Goal: Book appointment/travel/reservation

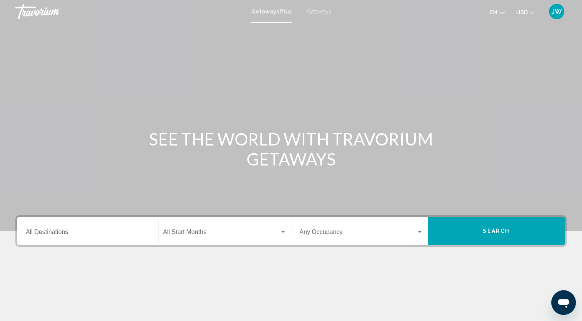
click at [434, 203] on div "Main content" at bounding box center [291, 115] width 582 height 231
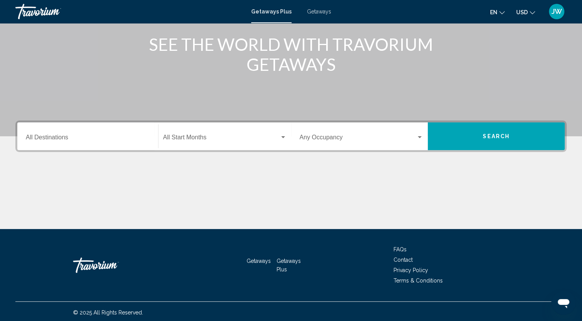
scroll to position [97, 0]
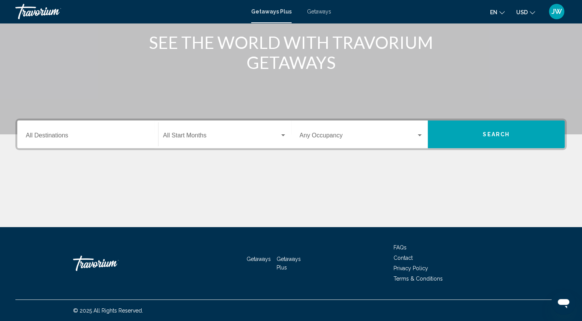
click at [279, 139] on span "Search widget" at bounding box center [221, 137] width 117 height 7
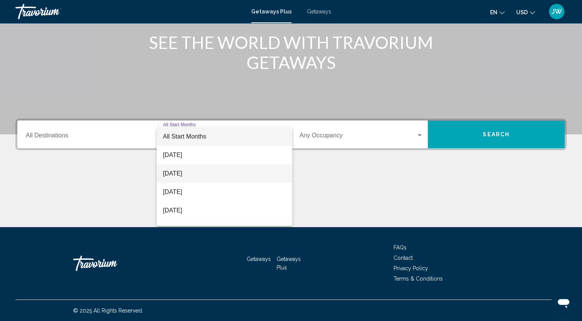
click at [212, 179] on span "[DATE]" at bounding box center [225, 173] width 124 height 18
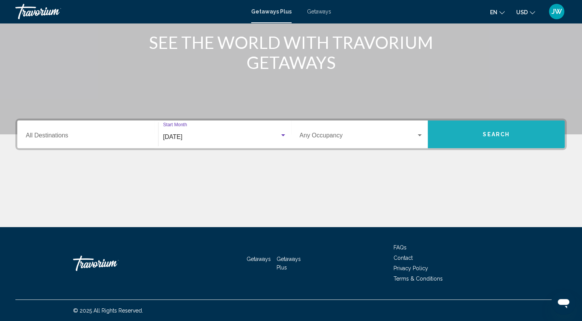
click at [500, 130] on button "Search" at bounding box center [496, 134] width 137 height 28
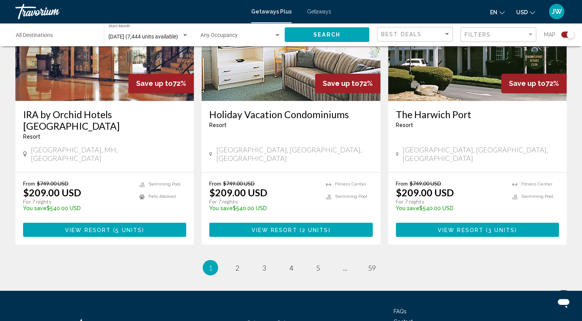
scroll to position [1188, 0]
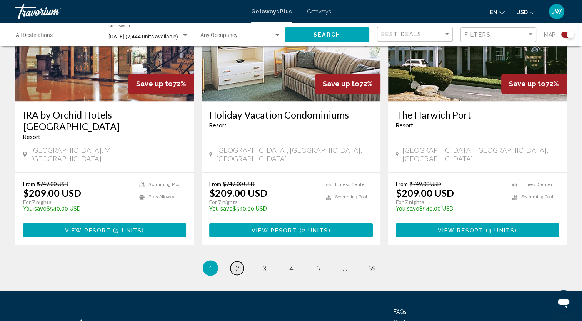
click at [240, 261] on link "page 2" at bounding box center [236, 267] width 13 height 13
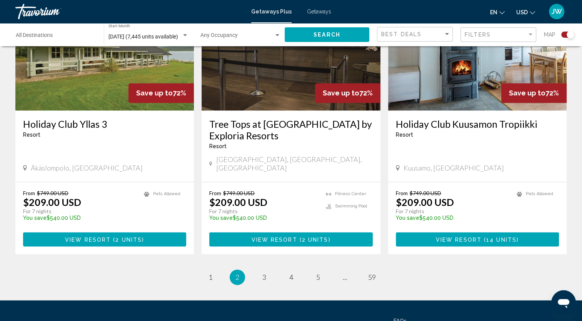
scroll to position [1157, 0]
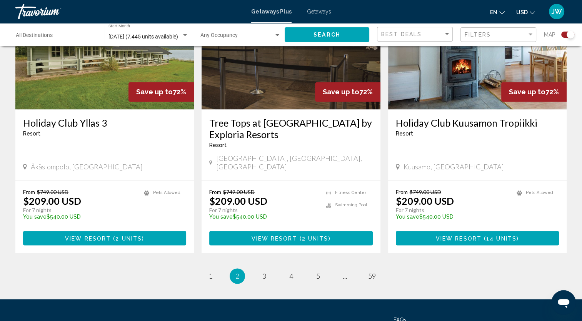
click at [267, 269] on link "page 3" at bounding box center [263, 275] width 13 height 13
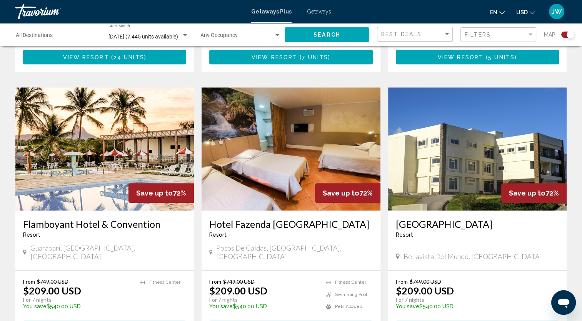
scroll to position [787, 0]
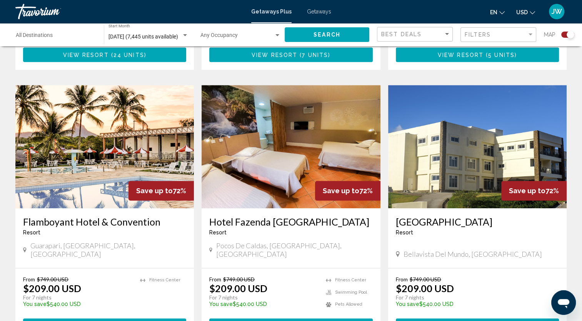
click at [499, 320] on span "6 units" at bounding box center [501, 325] width 27 height 6
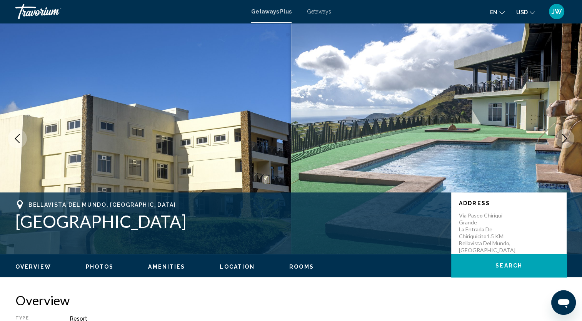
click at [300, 268] on span "Rooms" at bounding box center [301, 267] width 25 height 6
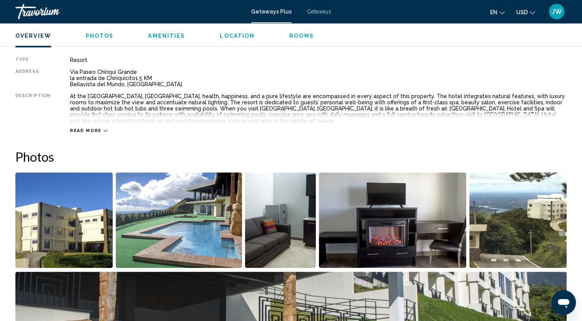
scroll to position [262, 0]
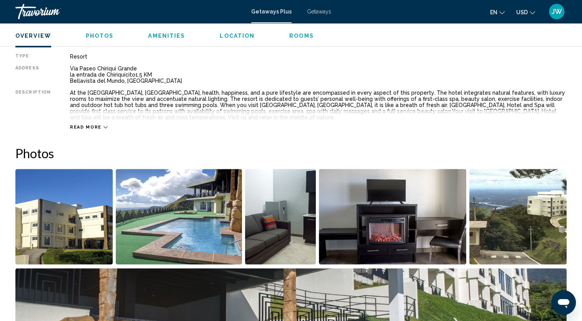
click at [541, 233] on img "Open full-screen image slider" at bounding box center [517, 216] width 97 height 95
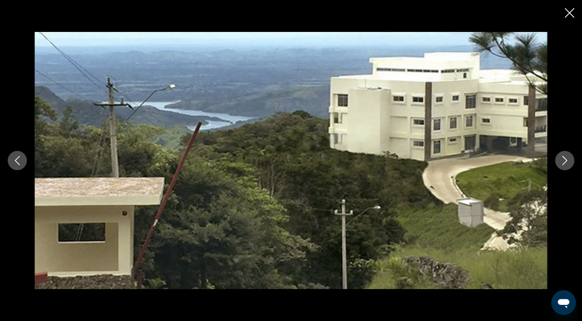
click at [563, 167] on button "Next image" at bounding box center [564, 160] width 19 height 19
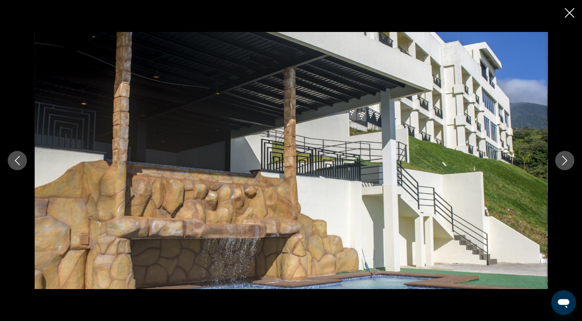
click at [568, 166] on button "Next image" at bounding box center [564, 160] width 19 height 19
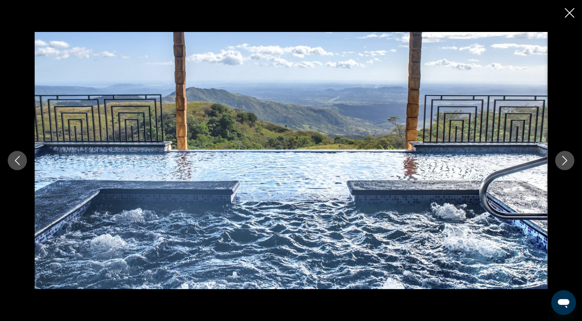
click at [568, 164] on icon "Next image" at bounding box center [564, 160] width 9 height 9
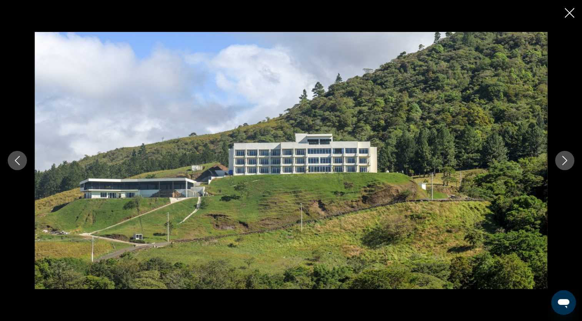
click at [565, 165] on icon "Next image" at bounding box center [564, 160] width 9 height 9
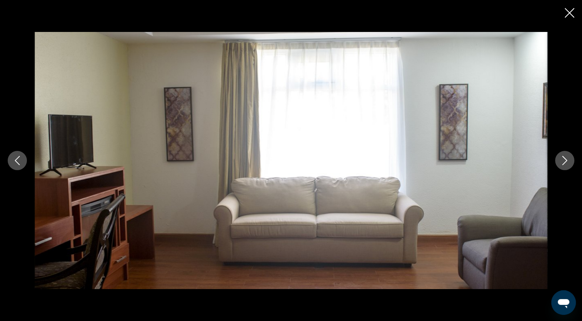
click at [573, 168] on div "Main content" at bounding box center [291, 160] width 582 height 257
click at [565, 169] on button "Next image" at bounding box center [564, 160] width 19 height 19
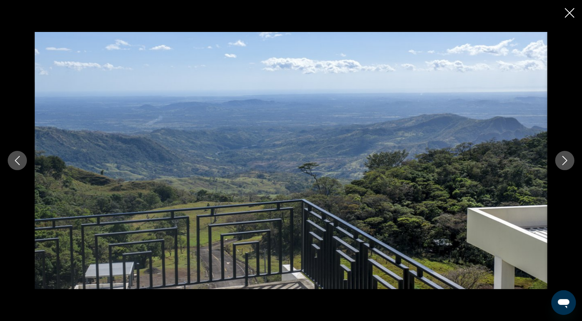
click at [565, 170] on button "Next image" at bounding box center [564, 160] width 19 height 19
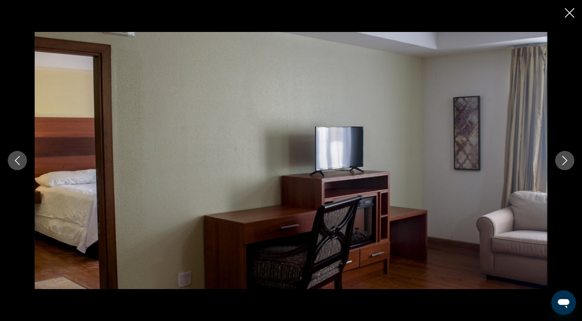
click at [571, 167] on button "Next image" at bounding box center [564, 160] width 19 height 19
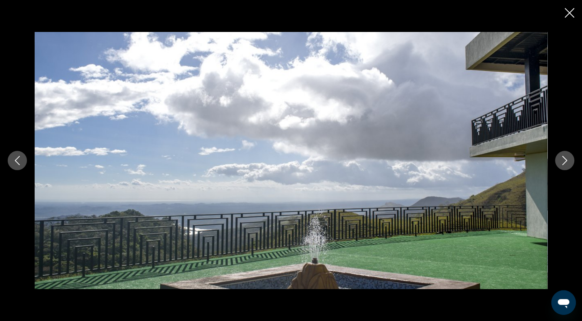
click at [569, 165] on button "Next image" at bounding box center [564, 160] width 19 height 19
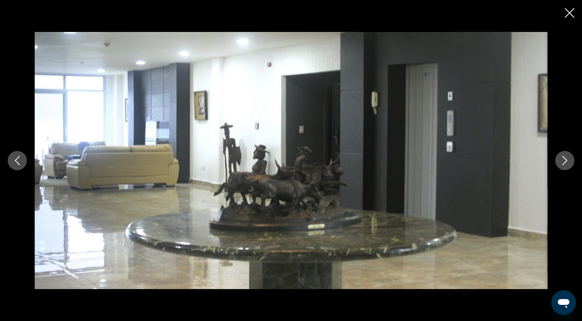
click at [568, 166] on button "Next image" at bounding box center [564, 160] width 19 height 19
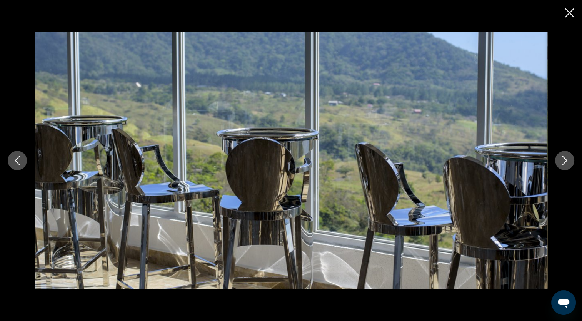
click at [568, 168] on button "Next image" at bounding box center [564, 160] width 19 height 19
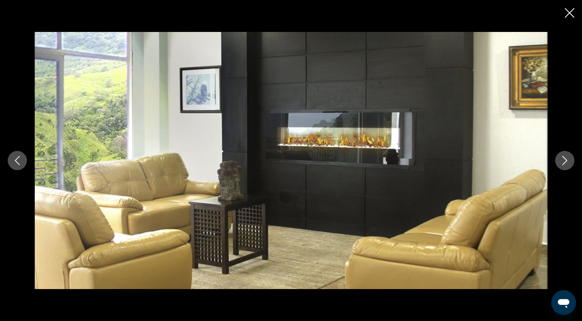
click at [563, 167] on button "Next image" at bounding box center [564, 160] width 19 height 19
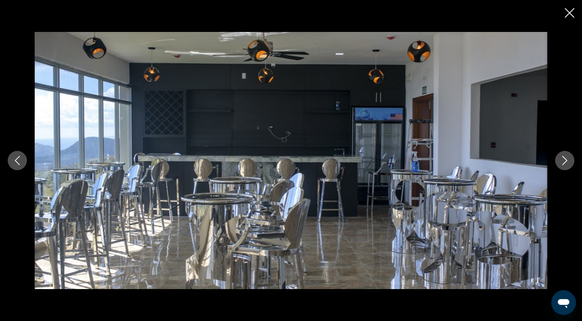
click at [565, 169] on button "Next image" at bounding box center [564, 160] width 19 height 19
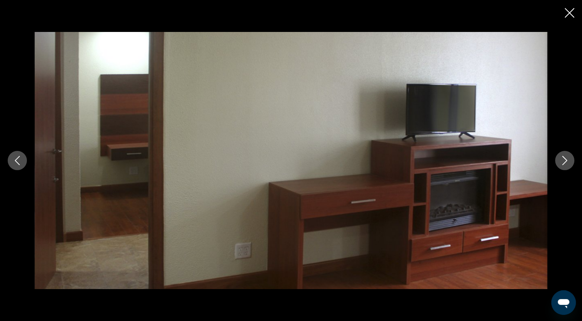
click at [565, 168] on button "Next image" at bounding box center [564, 160] width 19 height 19
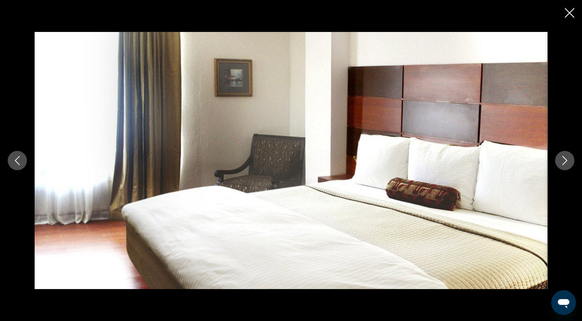
click at [562, 28] on div "Main content" at bounding box center [291, 160] width 582 height 321
click at [572, 26] on div "Main content" at bounding box center [291, 160] width 582 height 321
click at [573, 18] on button "Close slideshow" at bounding box center [570, 14] width 10 height 12
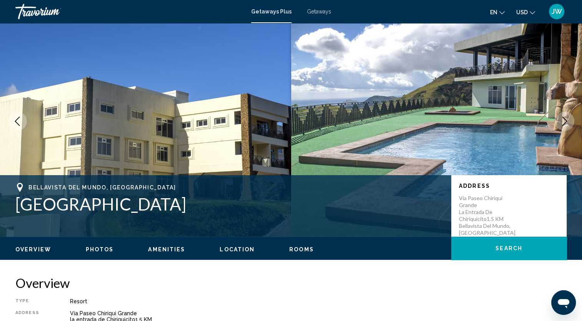
scroll to position [0, 0]
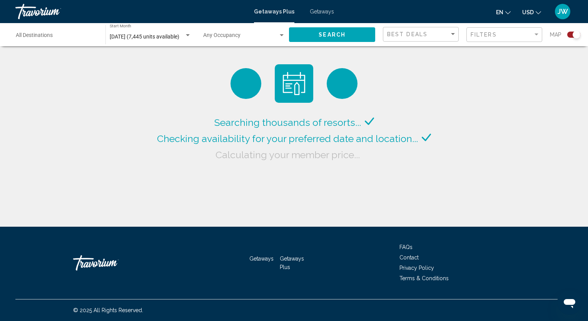
click at [87, 32] on div "Destination All Destinations" at bounding box center [57, 34] width 82 height 21
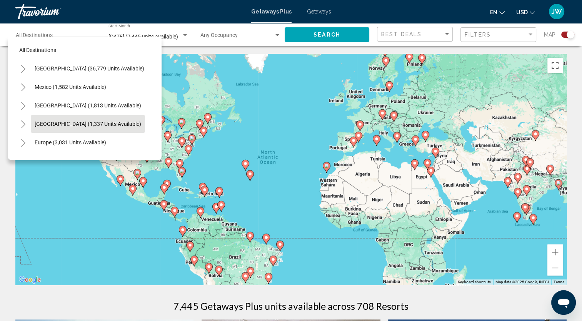
click at [91, 123] on span "[GEOGRAPHIC_DATA] (1,337 units available)" at bounding box center [88, 124] width 107 height 6
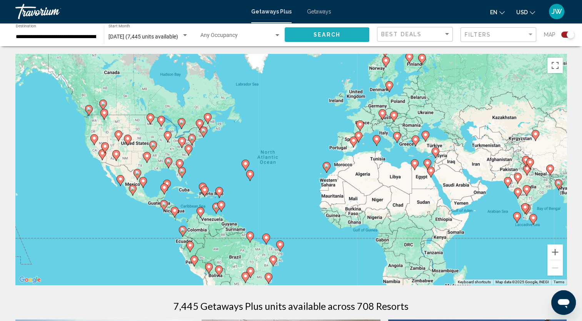
click at [310, 34] on button "Search" at bounding box center [327, 34] width 85 height 14
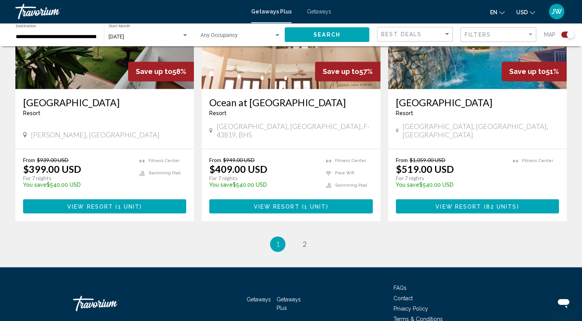
scroll to position [1170, 0]
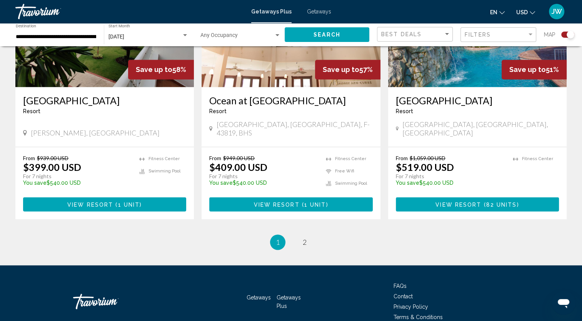
click at [307, 234] on li "page 2" at bounding box center [304, 241] width 15 height 15
click at [309, 235] on link "page 2" at bounding box center [304, 241] width 13 height 13
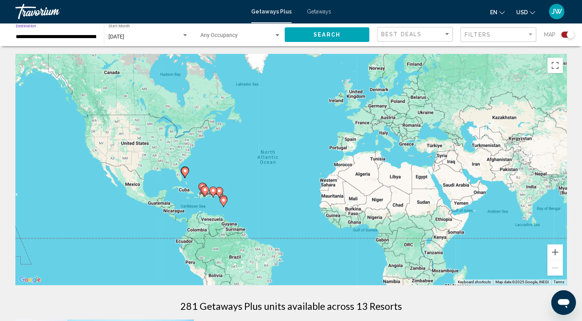
click at [74, 38] on input "**********" at bounding box center [56, 37] width 80 height 6
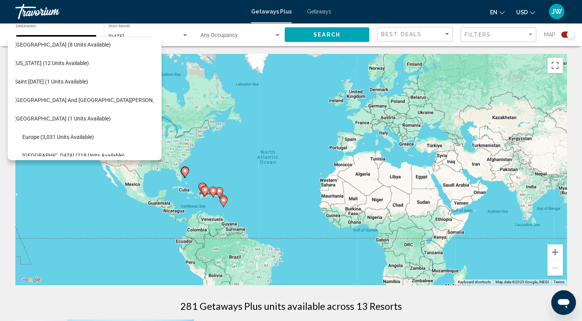
scroll to position [169, 12]
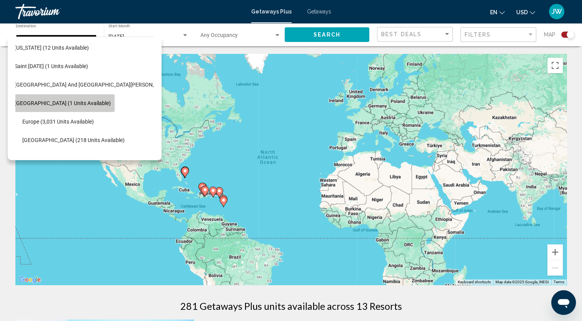
click at [75, 102] on span "[GEOGRAPHIC_DATA] (1 units available)" at bounding box center [63, 103] width 96 height 6
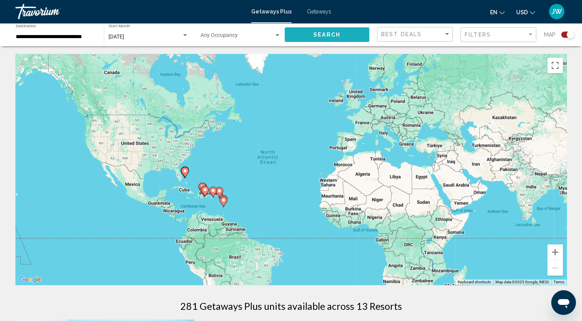
click at [323, 34] on span "Search" at bounding box center [327, 35] width 27 height 6
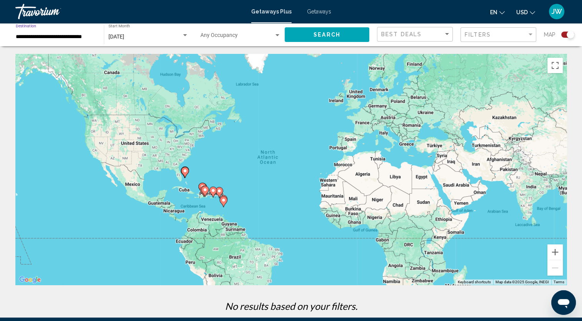
click at [75, 35] on input "**********" at bounding box center [56, 37] width 80 height 6
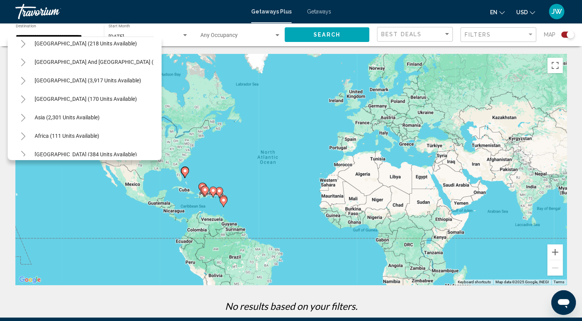
scroll to position [278, 0]
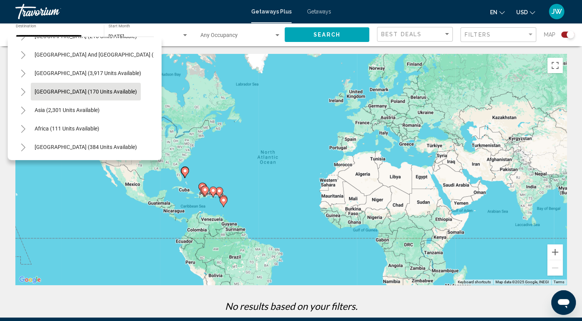
drag, startPoint x: 150, startPoint y: 144, endPoint x: 103, endPoint y: 86, distance: 74.4
click at [103, 88] on span "[GEOGRAPHIC_DATA] (170 units available)" at bounding box center [86, 91] width 102 height 6
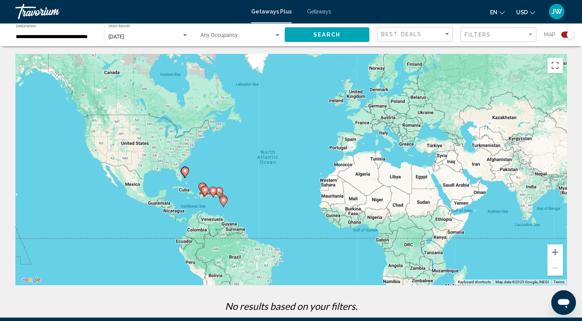
click at [399, 39] on div "Best Deals" at bounding box center [415, 34] width 69 height 14
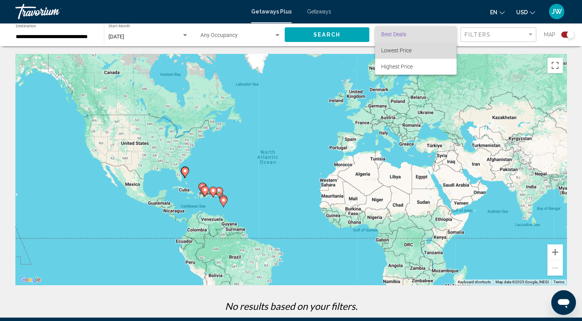
click at [401, 54] on span "Lowest Price" at bounding box center [415, 50] width 69 height 16
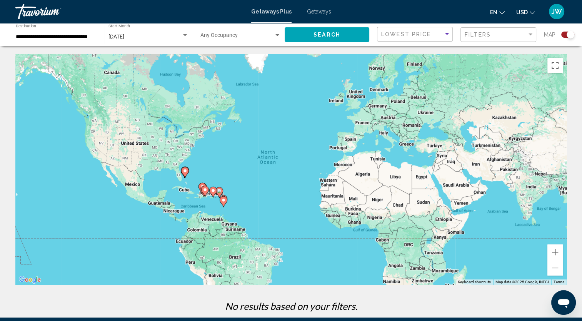
click at [346, 37] on button "Search" at bounding box center [327, 34] width 85 height 14
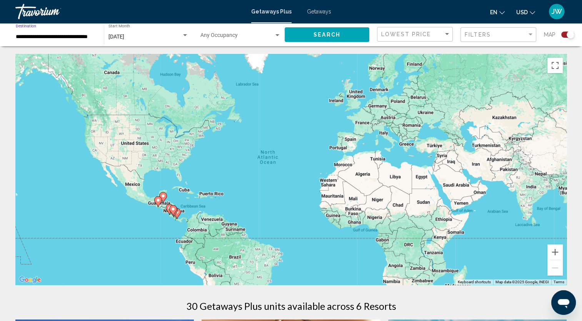
click at [94, 34] on input "**********" at bounding box center [56, 37] width 80 height 6
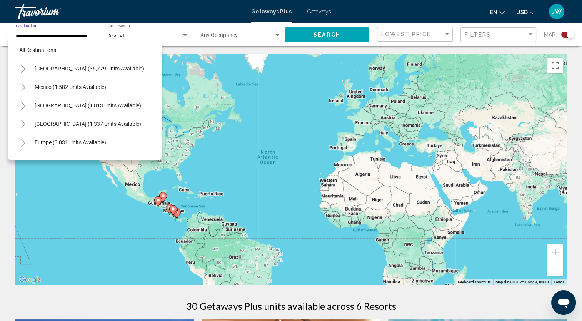
scroll to position [122, 0]
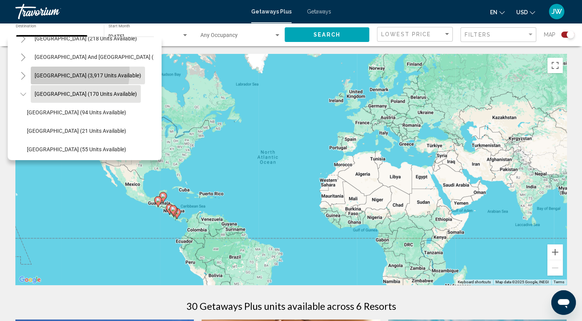
click at [58, 71] on button "[GEOGRAPHIC_DATA] (3,917 units available)" at bounding box center [88, 76] width 114 height 18
type input "**********"
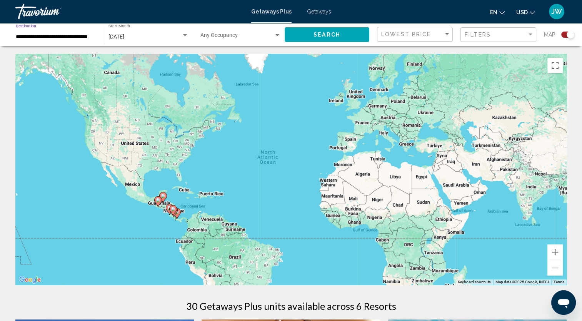
click at [328, 32] on span "Search" at bounding box center [327, 35] width 27 height 6
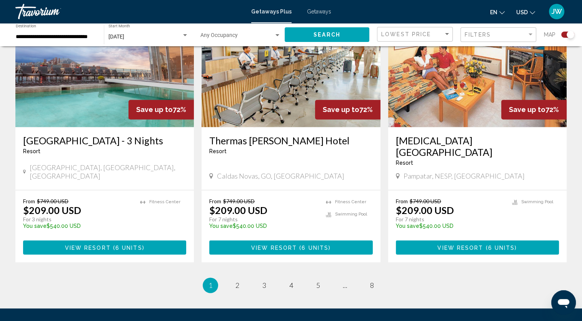
scroll to position [1170, 0]
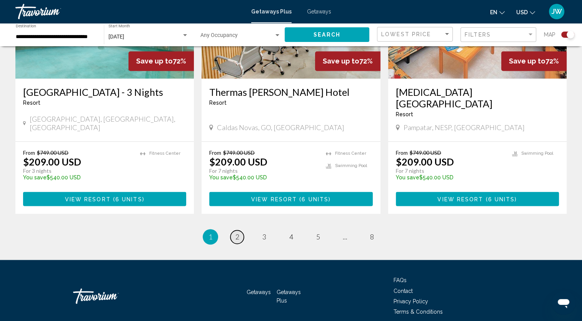
click at [237, 232] on span "2" at bounding box center [237, 236] width 4 height 8
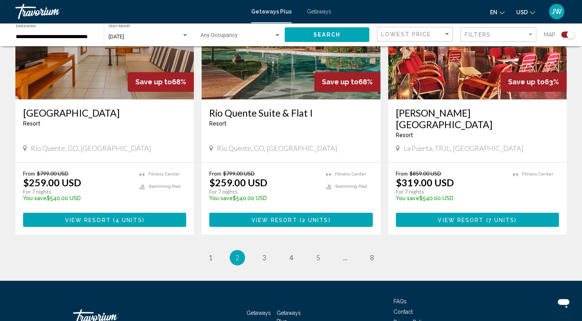
scroll to position [1157, 0]
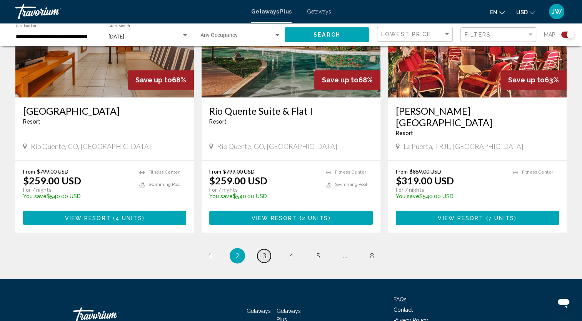
click at [264, 251] on span "3" at bounding box center [264, 255] width 4 height 8
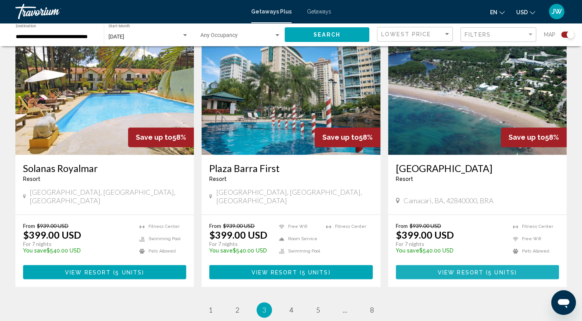
scroll to position [1107, 0]
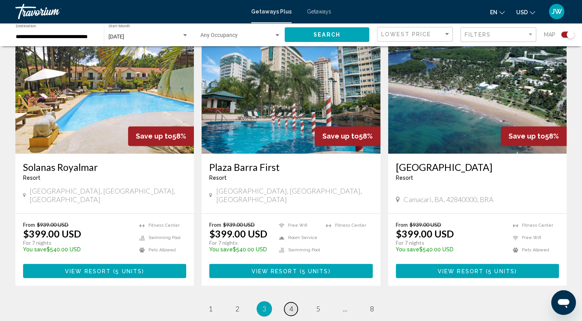
click at [293, 304] on span "4" at bounding box center [291, 308] width 4 height 8
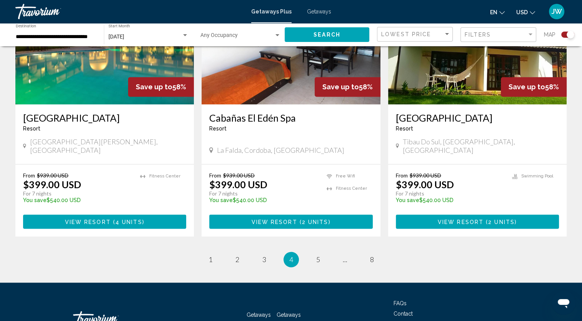
scroll to position [1159, 0]
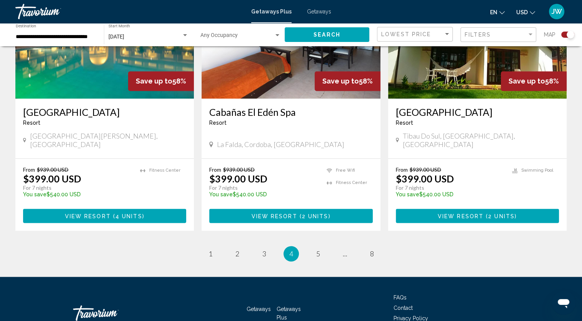
click at [324, 246] on ul "4 / 8 page 1 page 2 page 3 You're on page 4 page 5 page ... page 8" at bounding box center [290, 253] width 551 height 15
click at [314, 247] on link "page 5" at bounding box center [317, 253] width 13 height 13
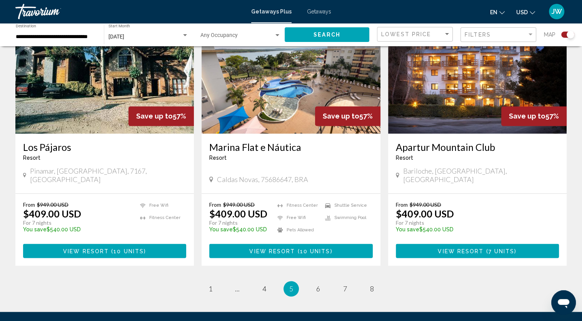
scroll to position [1144, 0]
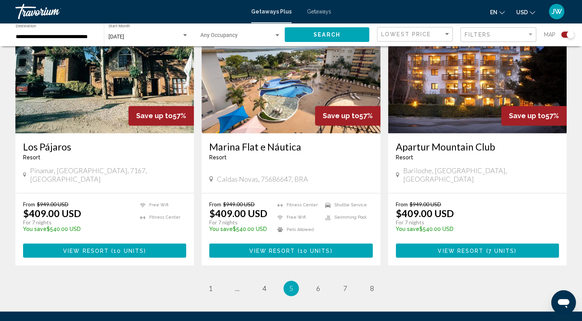
click at [324, 280] on ul "5 / 8 page 1 page ... page 4 You're on page 5 page 6 page 7 page 8" at bounding box center [290, 287] width 551 height 15
click at [321, 282] on link "page 6" at bounding box center [317, 288] width 13 height 13
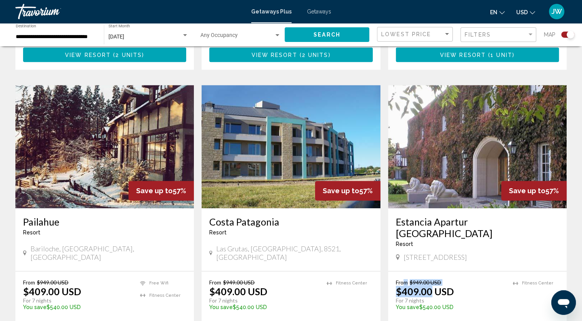
scroll to position [757, 0]
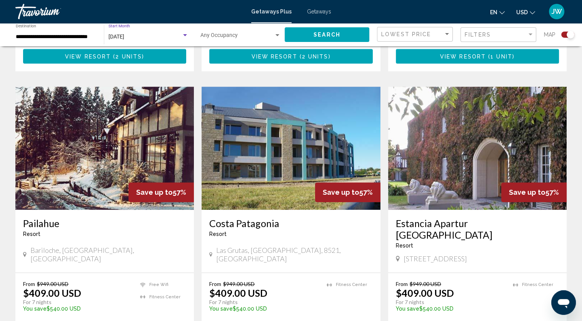
drag, startPoint x: 552, startPoint y: 197, endPoint x: 183, endPoint y: 37, distance: 402.3
click at [183, 37] on div "Search widget" at bounding box center [185, 35] width 7 height 6
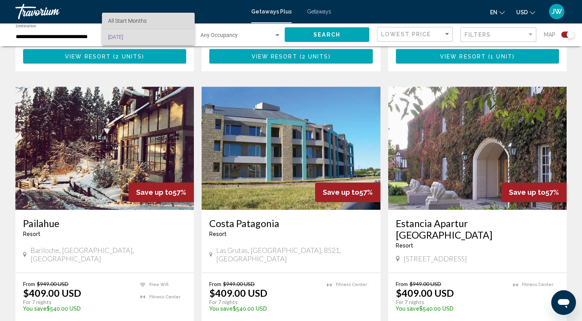
click at [145, 24] on span "All Start Months" at bounding box center [148, 21] width 80 height 16
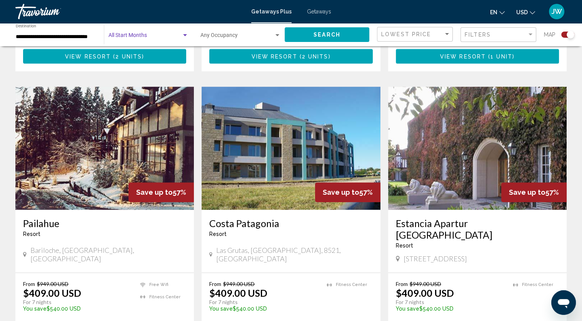
click at [332, 32] on span "Search" at bounding box center [327, 35] width 27 height 6
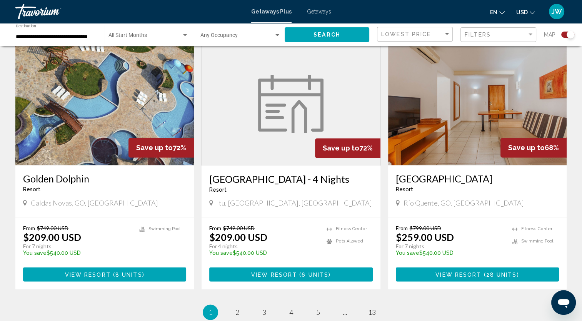
scroll to position [1088, 0]
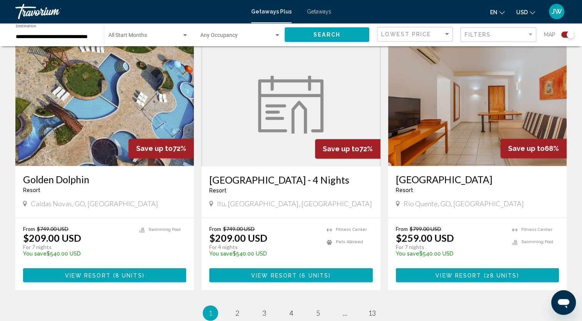
click at [243, 305] on li "page 2" at bounding box center [237, 312] width 15 height 15
click at [249, 305] on ul "1 / 13 You're on page 1 page 2 page 3 page 4 page 5 page ... page 13" at bounding box center [290, 312] width 551 height 15
click at [243, 305] on ul "1 / 13 You're on page 1 page 2 page 3 page 4 page 5 page ... page 13" at bounding box center [290, 312] width 551 height 15
drag, startPoint x: 237, startPoint y: 285, endPoint x: 265, endPoint y: 289, distance: 28.0
click at [269, 306] on link "page 3" at bounding box center [263, 312] width 13 height 13
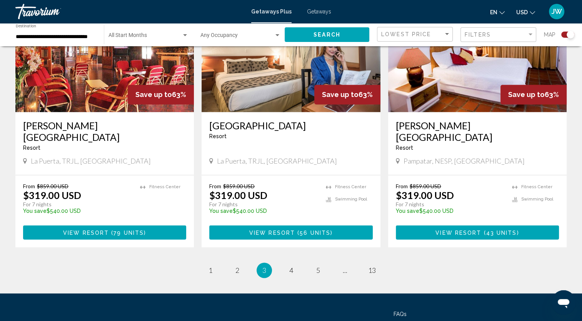
scroll to position [1156, 0]
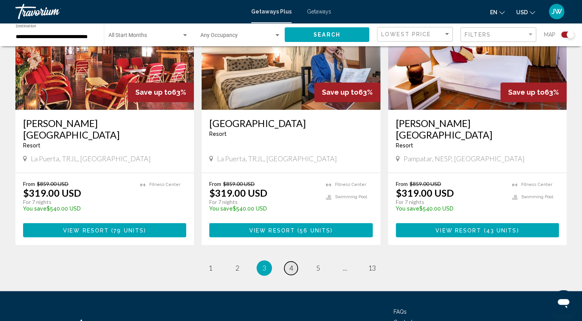
click at [295, 261] on link "page 4" at bounding box center [290, 267] width 13 height 13
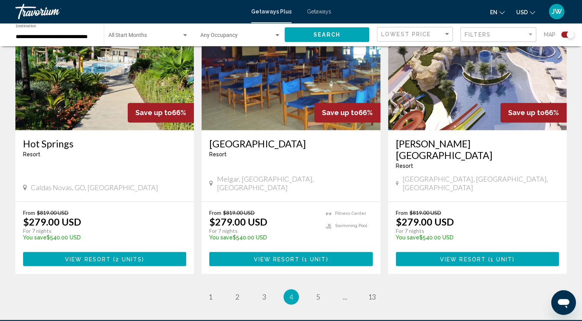
scroll to position [1119, 0]
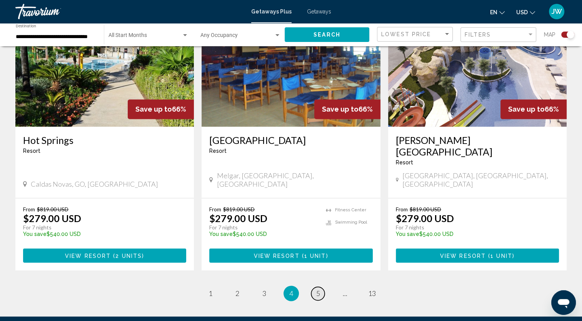
click at [322, 287] on link "page 5" at bounding box center [317, 293] width 13 height 13
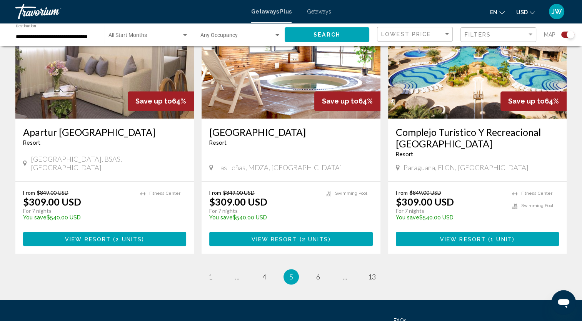
scroll to position [1161, 0]
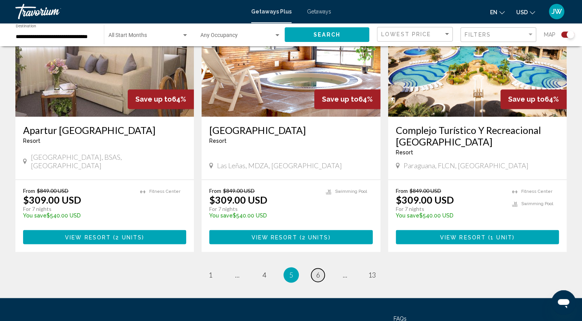
click at [320, 268] on link "page 6" at bounding box center [317, 274] width 13 height 13
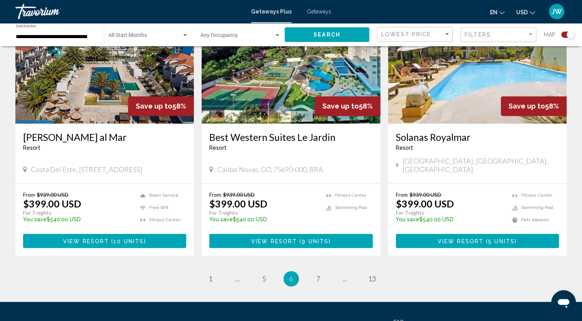
scroll to position [1170, 0]
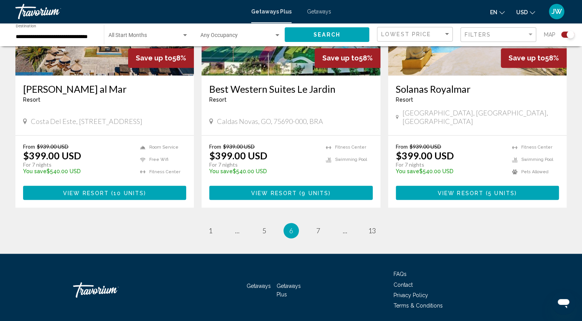
click at [324, 223] on li "page 7" at bounding box center [317, 230] width 15 height 15
click at [511, 292] on div "Getaways Getaways Plus FAQs Contact Privacy Policy Terms & Conditions" at bounding box center [290, 290] width 551 height 72
click at [319, 226] on span "7" at bounding box center [318, 230] width 4 height 8
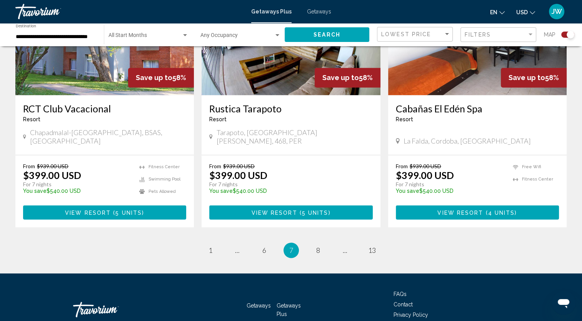
scroll to position [1171, 0]
click at [320, 244] on link "page 8" at bounding box center [317, 250] width 13 height 13
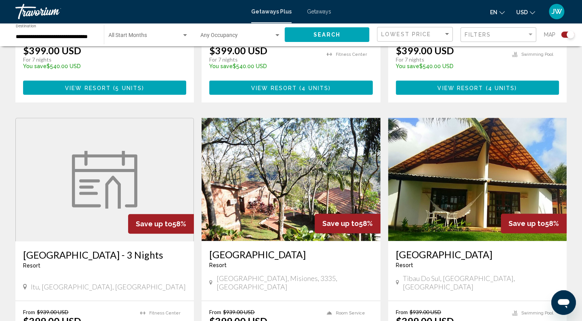
scroll to position [472, 0]
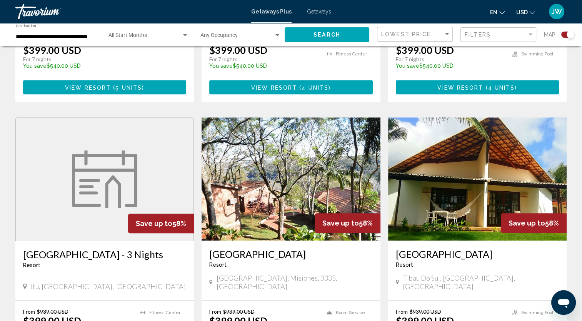
click at [528, 262] on div "[GEOGRAPHIC_DATA] - This is an adults only resort" at bounding box center [477, 260] width 163 height 25
click at [511, 213] on div "Save up to 58%" at bounding box center [534, 223] width 66 height 20
click at [529, 202] on img "Main content" at bounding box center [477, 178] width 179 height 123
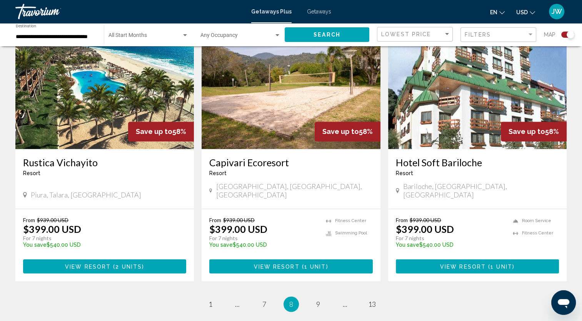
scroll to position [1120, 0]
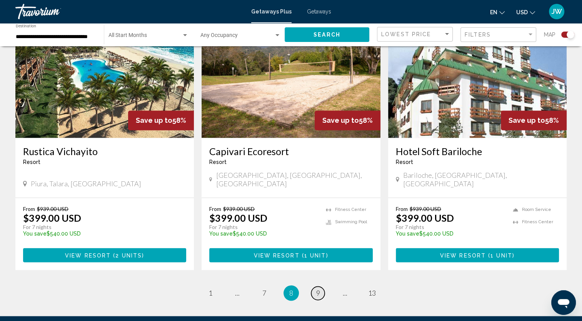
click at [324, 286] on link "page 9" at bounding box center [317, 292] width 13 height 13
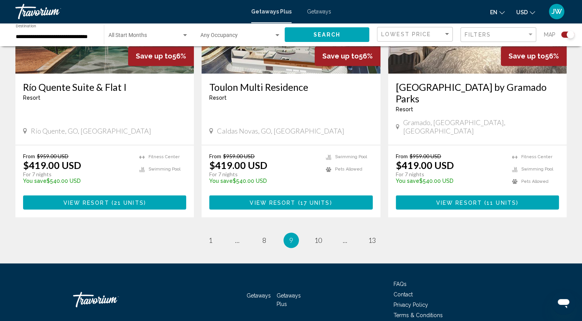
scroll to position [1185, 0]
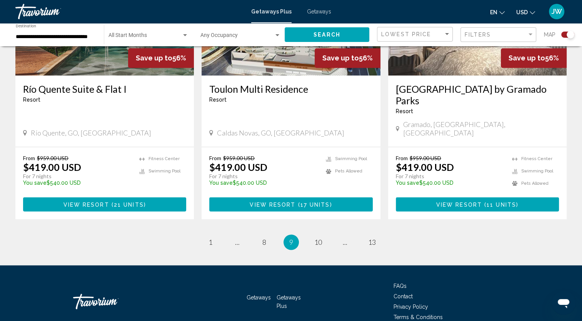
click at [330, 234] on ul "9 / 13 page 1 page ... page 8 You're on page 9 page 10 page ... page 13" at bounding box center [290, 241] width 551 height 15
click at [320, 238] on span "10" at bounding box center [318, 242] width 8 height 8
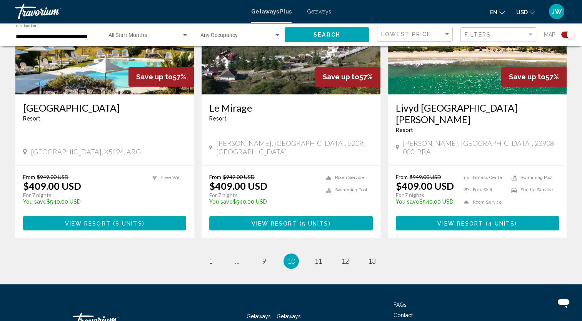
scroll to position [1182, 0]
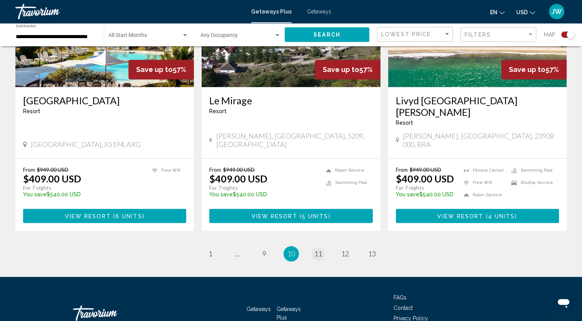
click at [319, 249] on span "11" at bounding box center [318, 253] width 8 height 8
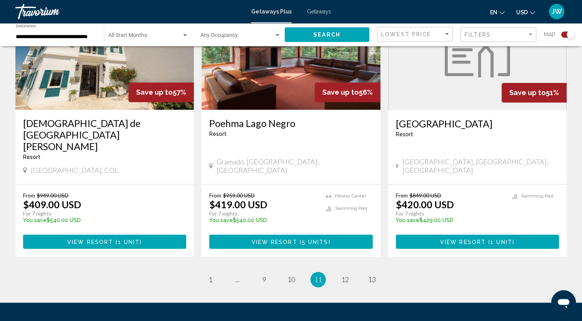
scroll to position [1171, 0]
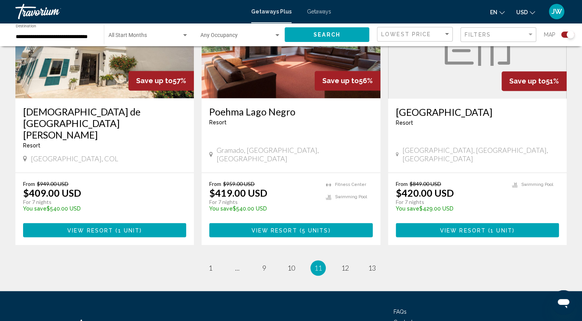
click at [348, 261] on link "page 12" at bounding box center [344, 267] width 13 height 13
